Goal: Entertainment & Leisure: Consume media (video, audio)

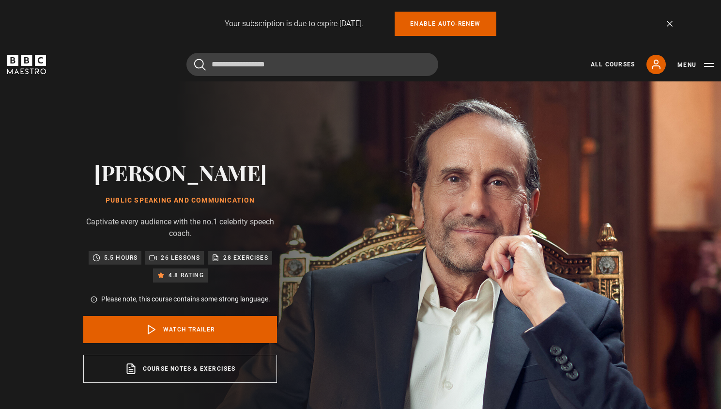
scroll to position [388, 0]
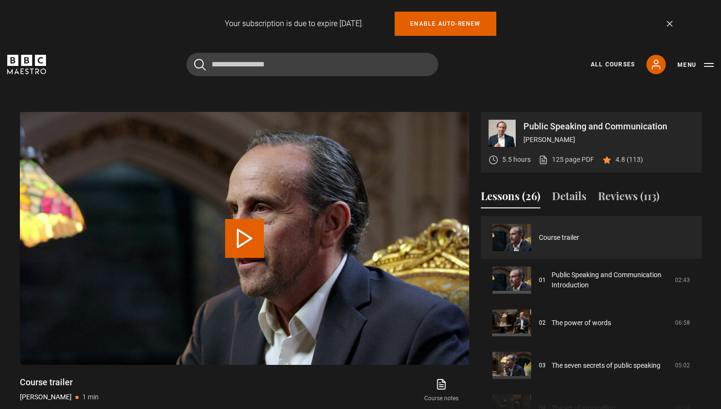
click at [671, 21] on link "Dismiss" at bounding box center [670, 24] width 6 height 6
click at [671, 19] on div "Your subscription is due to expire in 30 days. Enable auto-renew Dismiss" at bounding box center [361, 24] width 624 height 24
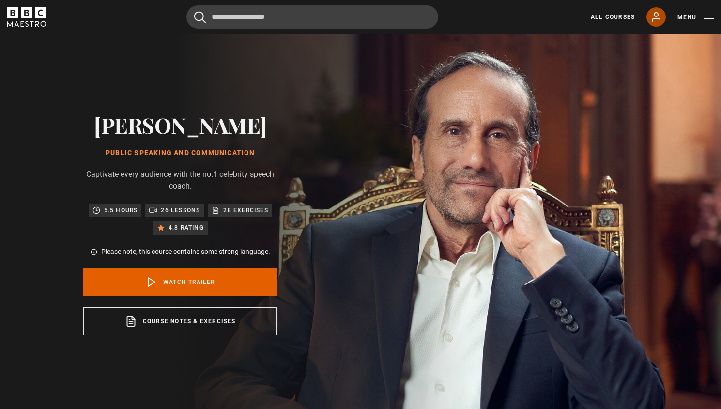
click at [652, 18] on icon at bounding box center [656, 17] width 12 height 12
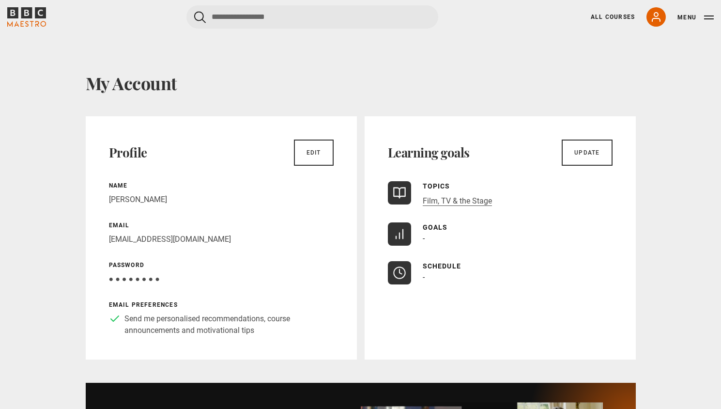
click at [25, 11] on icon "BBC Maestro" at bounding box center [26, 16] width 39 height 19
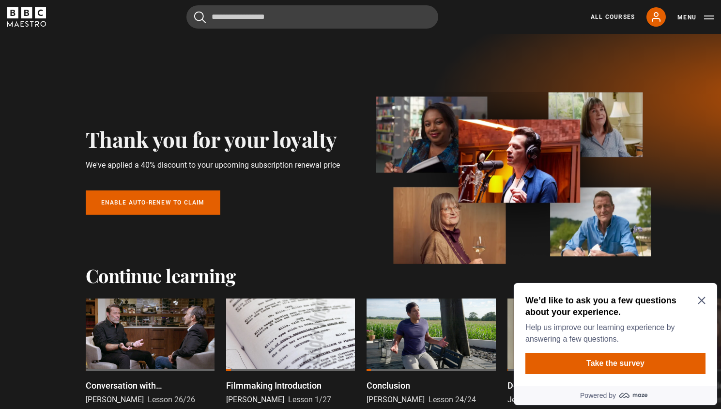
click at [701, 299] on icon "Close Maze Prompt" at bounding box center [702, 300] width 8 height 8
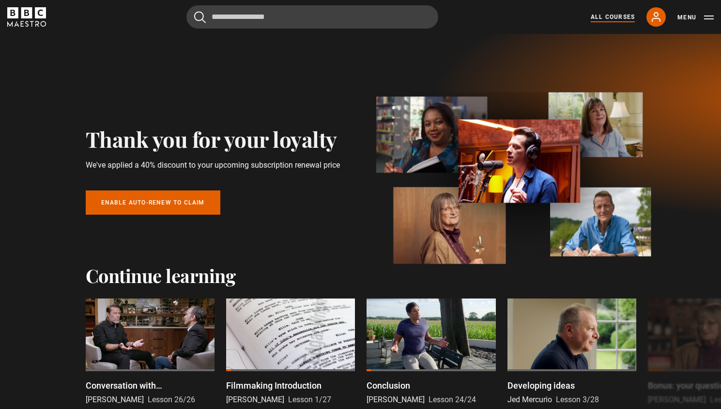
click at [617, 16] on link "All Courses" at bounding box center [613, 17] width 44 height 9
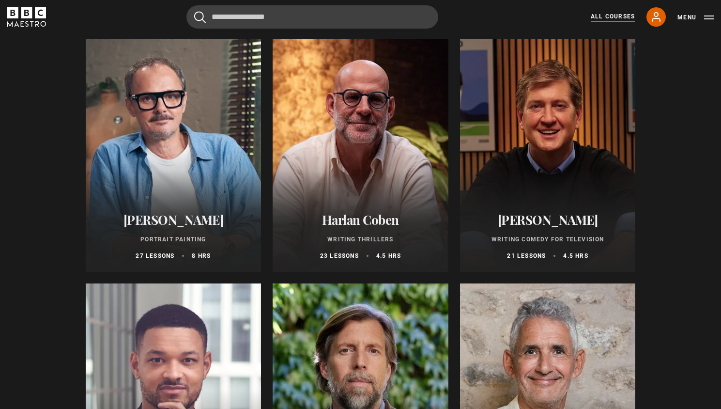
scroll to position [847, 0]
click at [541, 134] on div at bounding box center [548, 155] width 176 height 232
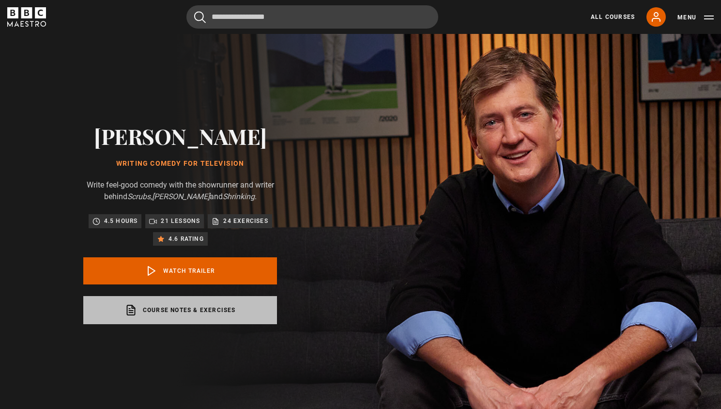
click at [221, 310] on link "Course notes & exercises opens in a new tab" at bounding box center [180, 310] width 194 height 28
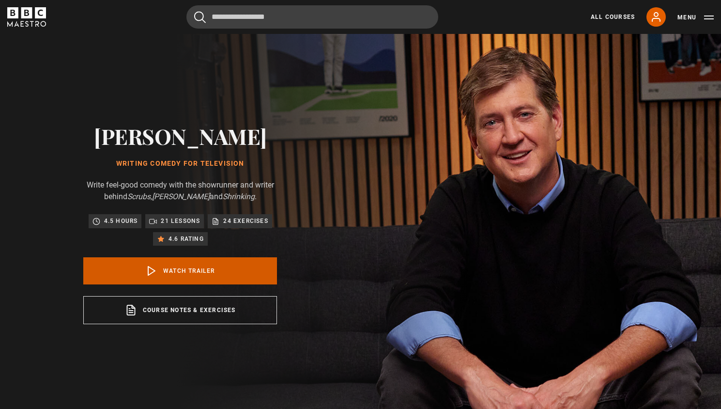
click at [196, 270] on link "Watch Trailer" at bounding box center [180, 270] width 194 height 27
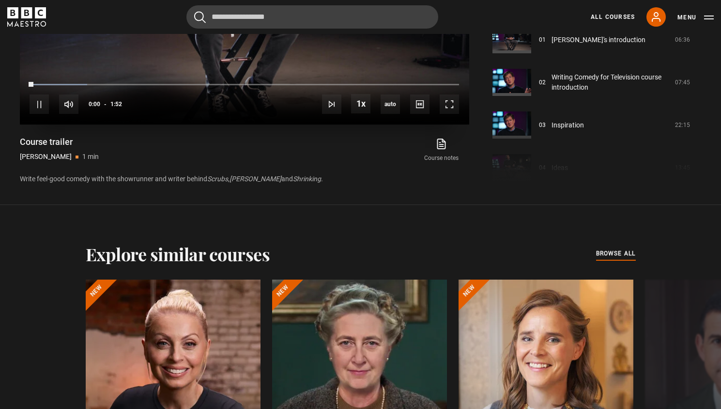
scroll to position [602, 0]
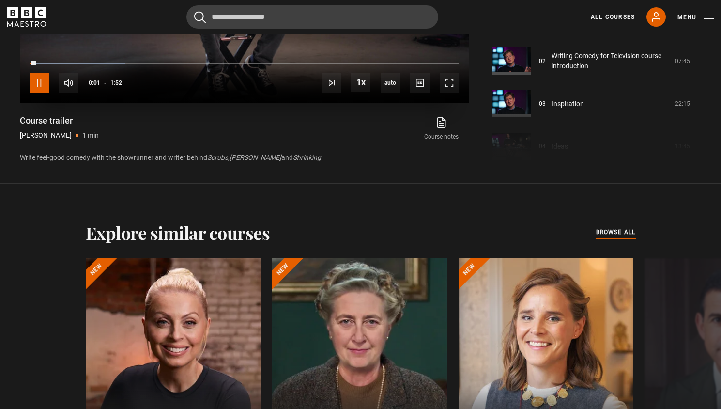
click at [37, 78] on span "Video Player" at bounding box center [39, 82] width 19 height 19
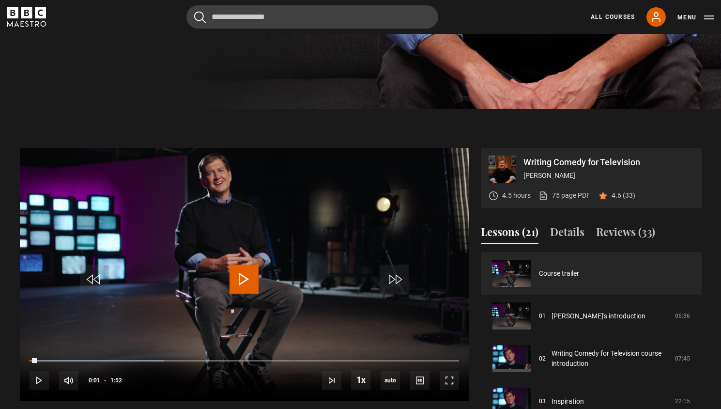
scroll to position [0, 0]
